Goal: Check status: Check status

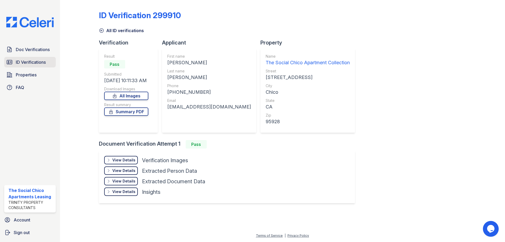
click at [28, 66] on link "ID Verifications" at bounding box center [30, 62] width 52 height 11
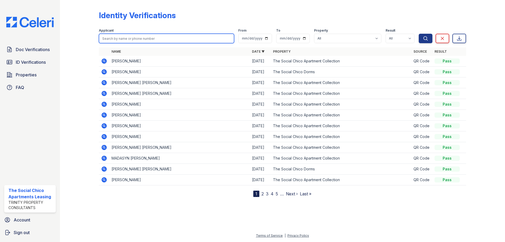
click at [186, 40] on input "search" at bounding box center [166, 38] width 135 height 9
type input "[PERSON_NAME]"
click at [418, 34] on button "Search" at bounding box center [425, 38] width 14 height 9
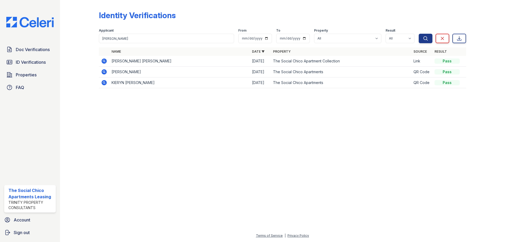
click at [101, 71] on td at bounding box center [104, 71] width 11 height 11
click at [102, 71] on icon at bounding box center [103, 71] width 5 height 5
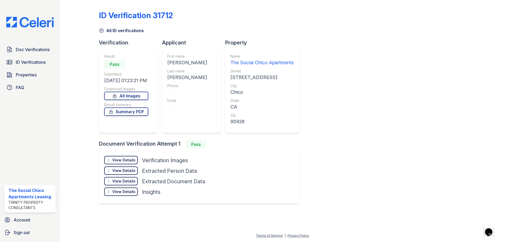
click at [131, 100] on div "Result Pass Submitted 08/25/24 01:23:21 PM Download Images All Images Result su…" at bounding box center [126, 91] width 44 height 74
click at [132, 99] on link "All Images" at bounding box center [126, 95] width 44 height 8
click at [130, 115] on link "Summary PDF" at bounding box center [126, 111] width 44 height 8
